Goal: Information Seeking & Learning: Learn about a topic

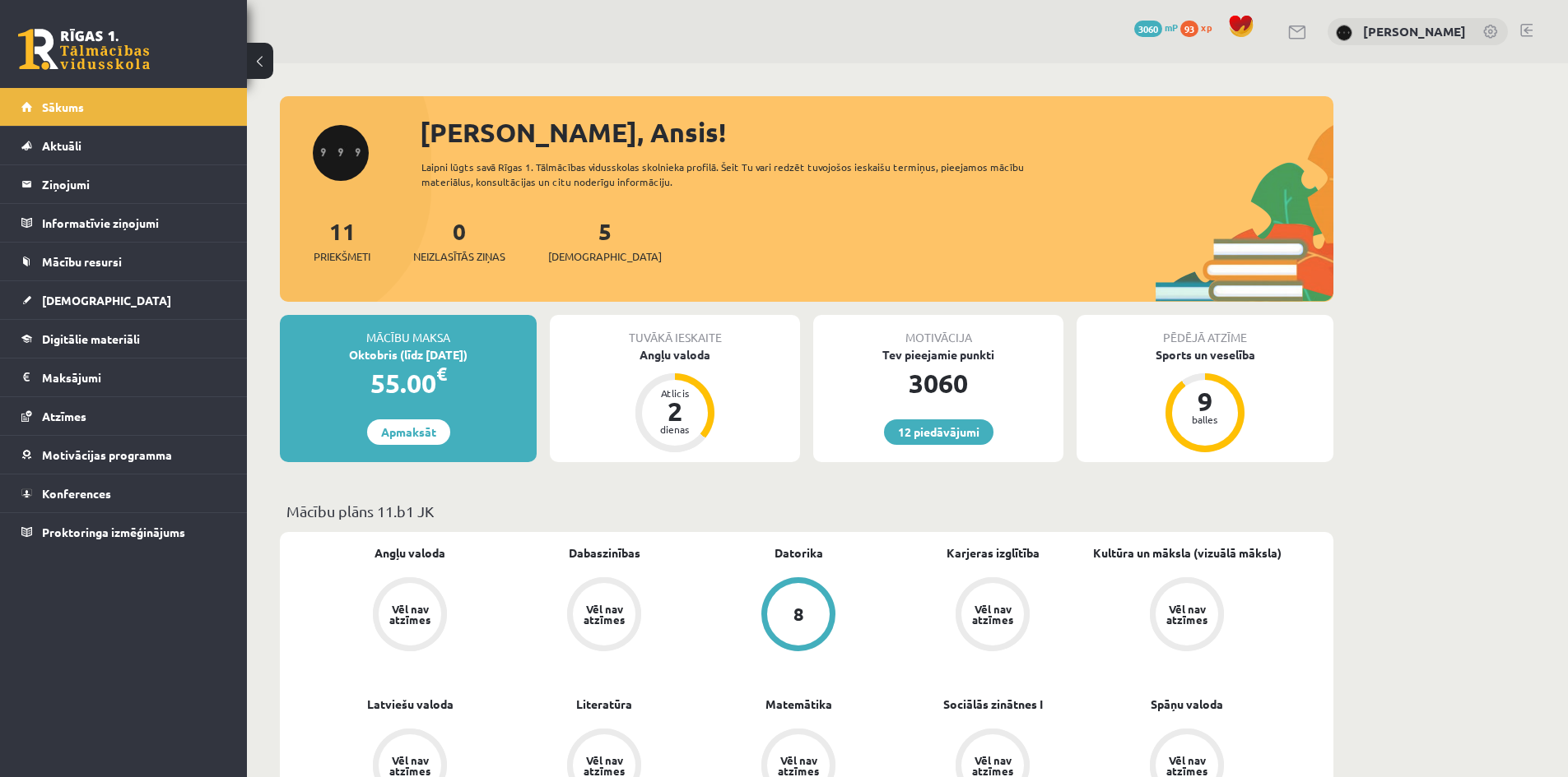
click at [1014, 403] on div "Motivācija Tev pieejamie punkti 3060 12 piedāvājumi" at bounding box center [938, 389] width 251 height 148
click at [969, 433] on link "12 piedāvājumi" at bounding box center [938, 432] width 110 height 26
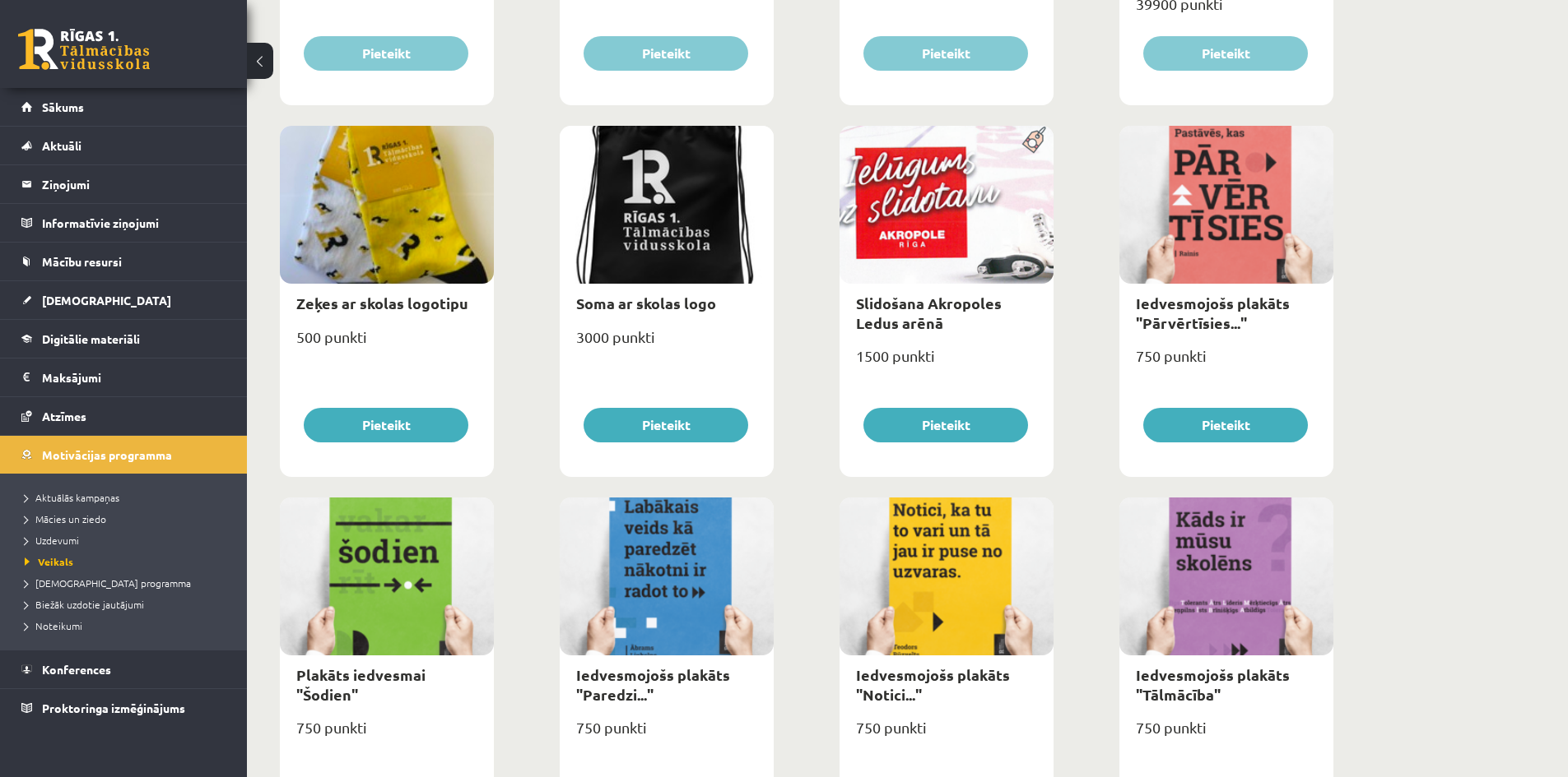
scroll to position [1316, 0]
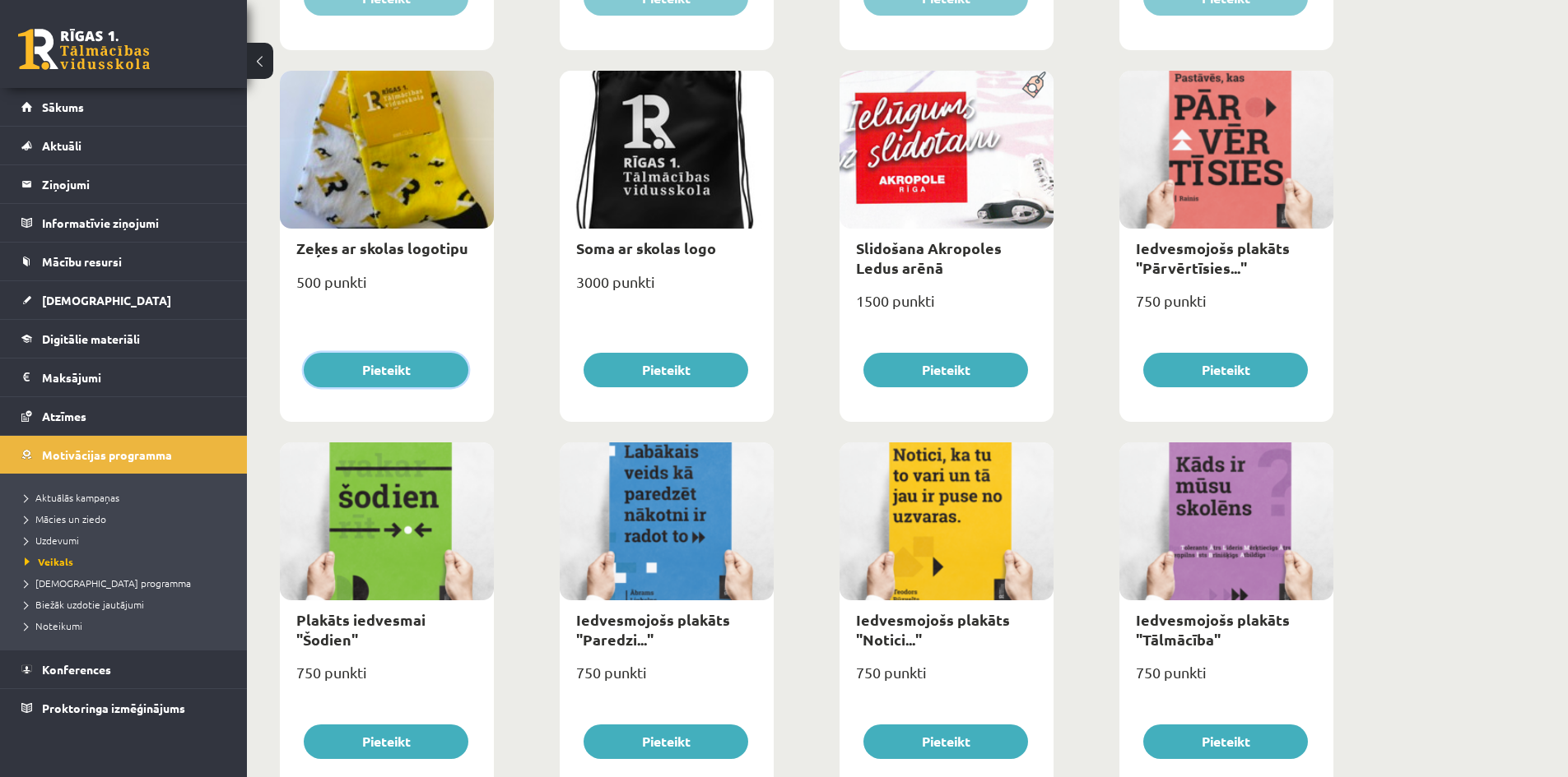
drag, startPoint x: 430, startPoint y: 379, endPoint x: 267, endPoint y: 362, distance: 163.9
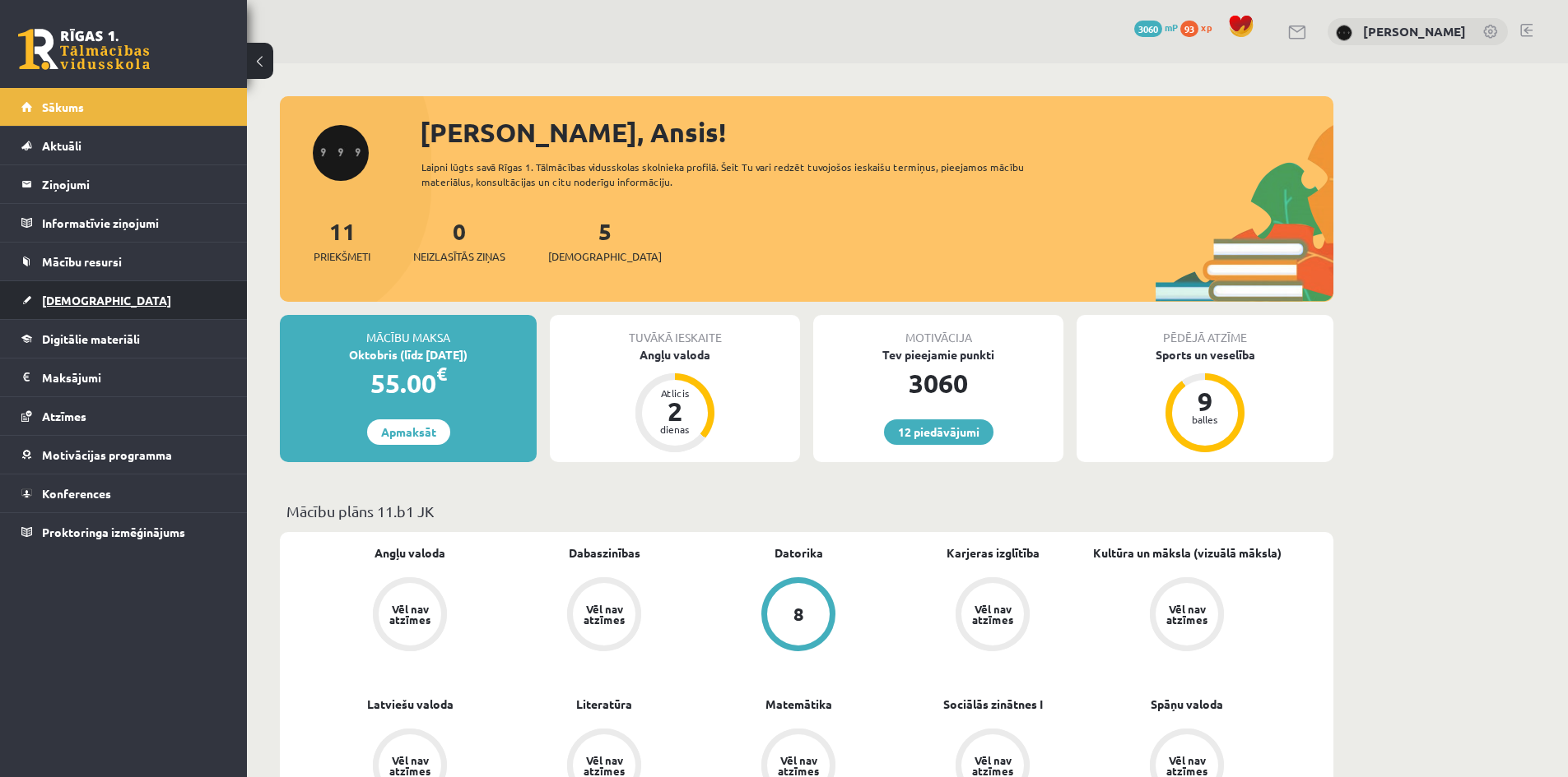
click at [162, 304] on link "[DEMOGRAPHIC_DATA]" at bounding box center [124, 300] width 205 height 38
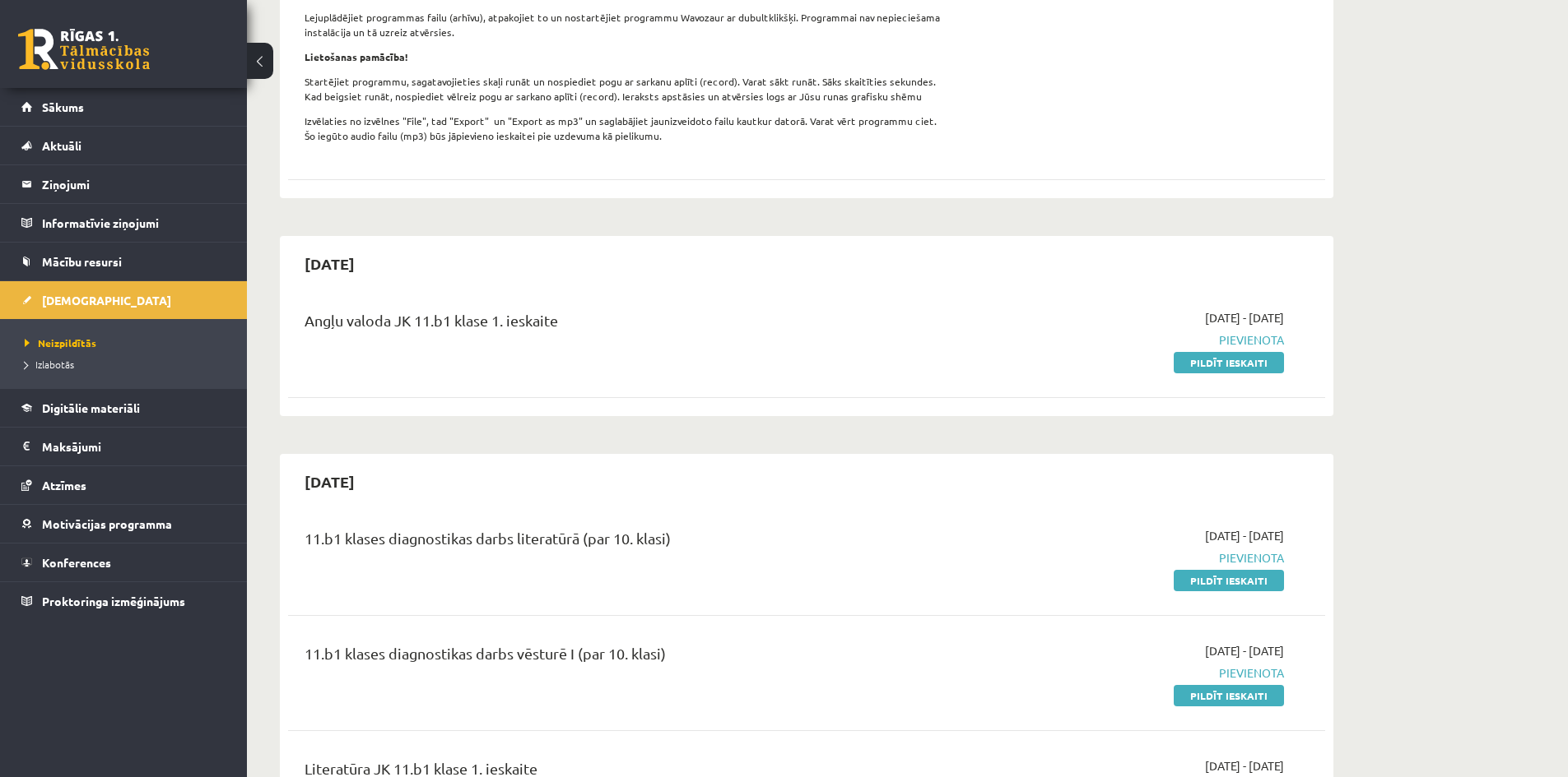
scroll to position [55, 0]
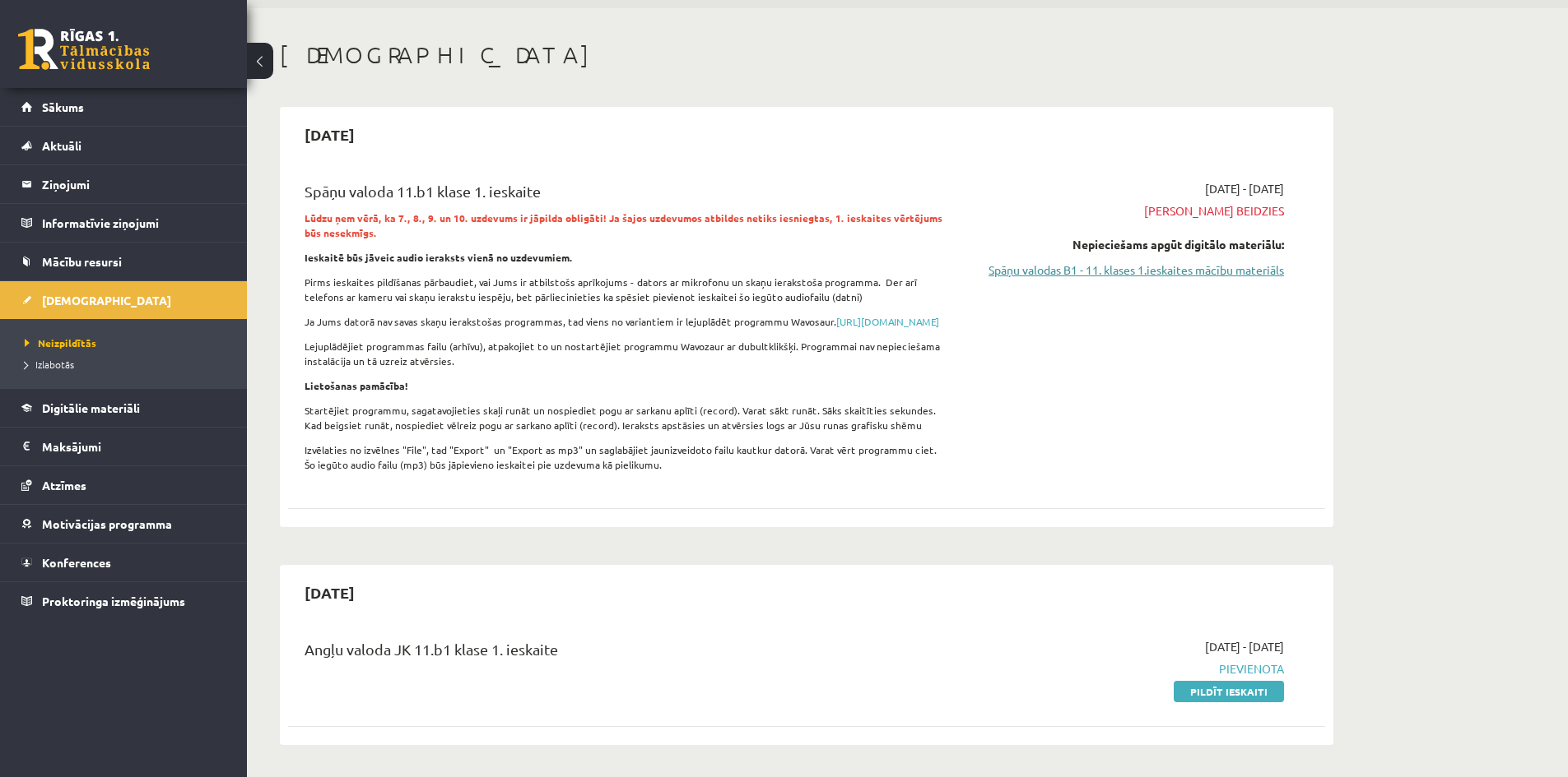
click at [1085, 274] on link "Spāņu valodas B1 - 11. klases 1.ieskaites mācību materiāls" at bounding box center [1128, 270] width 310 height 17
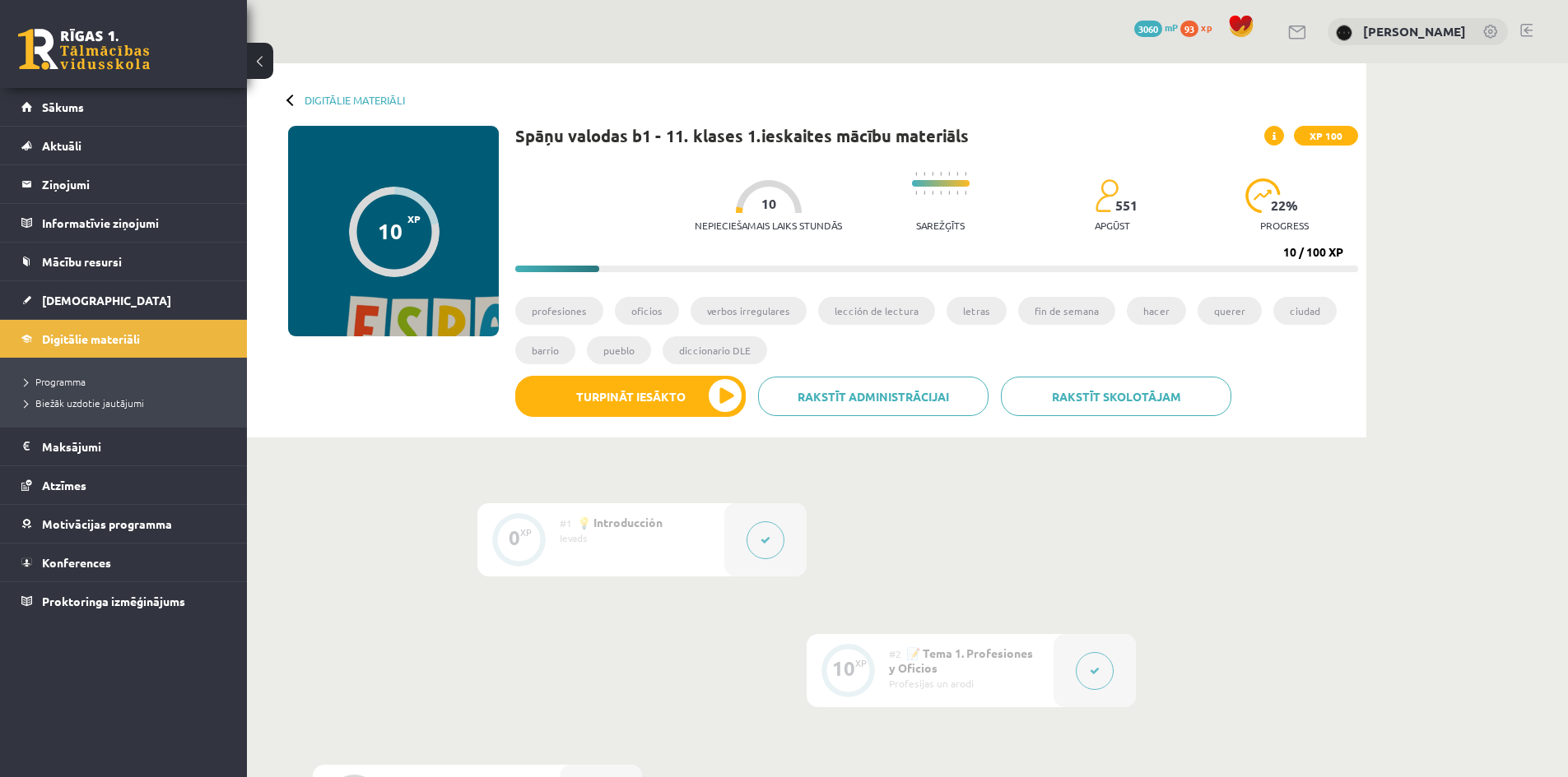
scroll to position [439, 0]
